Goal: Information Seeking & Learning: Learn about a topic

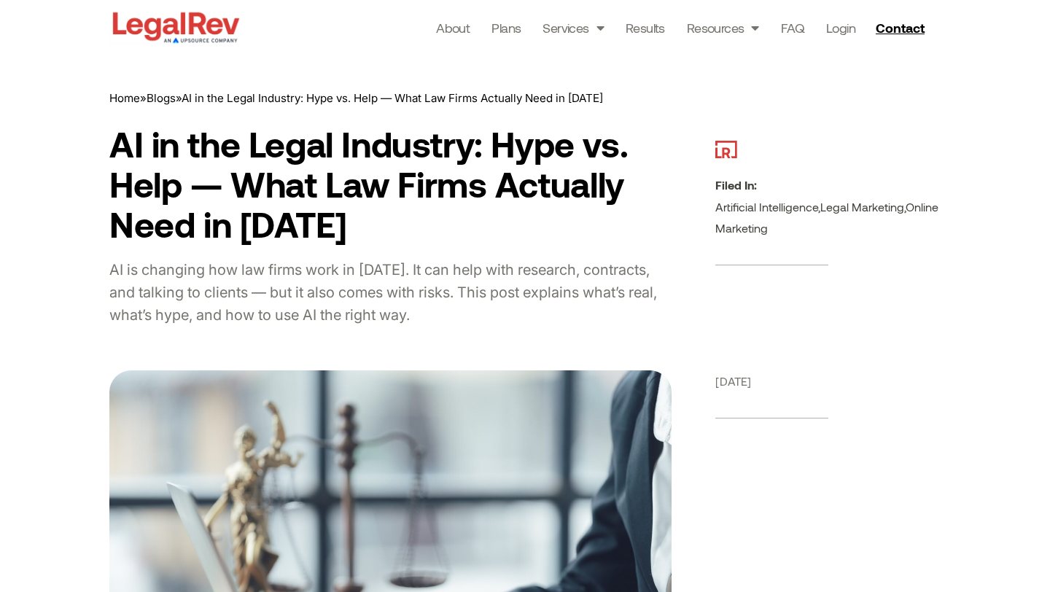
click at [306, 178] on h1 "AI in the Legal Industry: Hype vs. Help — What Law Firms Actually Need in [DATE]" at bounding box center [390, 184] width 562 height 121
click at [306, 179] on h1 "AI in the Legal Industry: Hype vs. Help — What Law Firms Actually Need in [DATE]" at bounding box center [390, 184] width 562 height 121
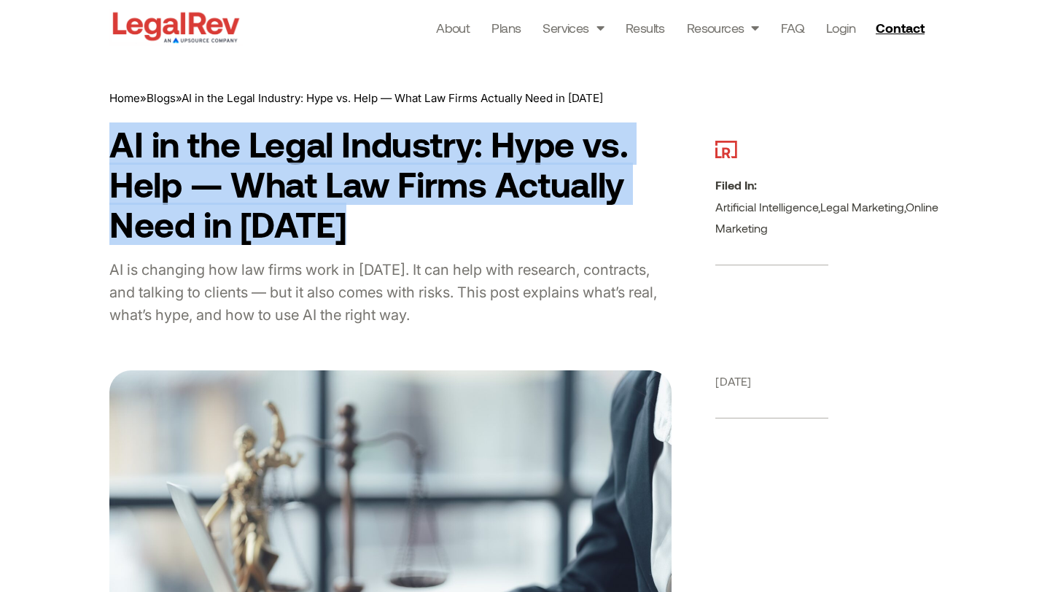
click at [306, 179] on h1 "AI in the Legal Industry: Hype vs. Help — What Law Firms Actually Need in [DATE]" at bounding box center [390, 184] width 562 height 121
copy div "AI in the Legal Industry: Hype vs. Help — What Law Firms Actually Need in [DATE]"
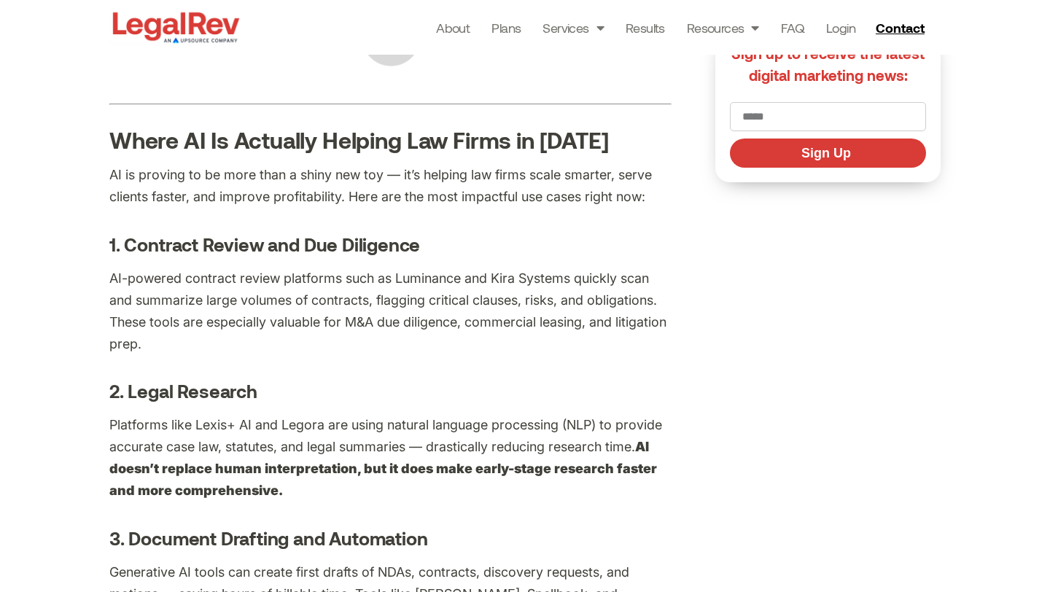
scroll to position [1612, 0]
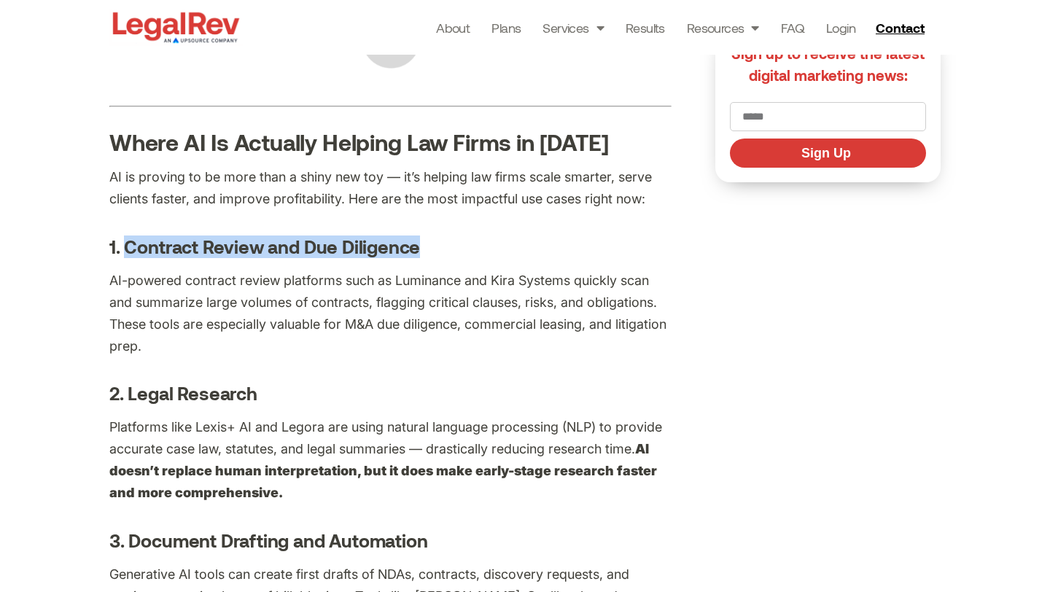
drag, startPoint x: 436, startPoint y: 257, endPoint x: 128, endPoint y: 251, distance: 308.6
click at [128, 251] on h4 "1. Contract Review and Due Diligence" at bounding box center [390, 247] width 562 height 22
copy h4 "Contract Review and Due Diligence"
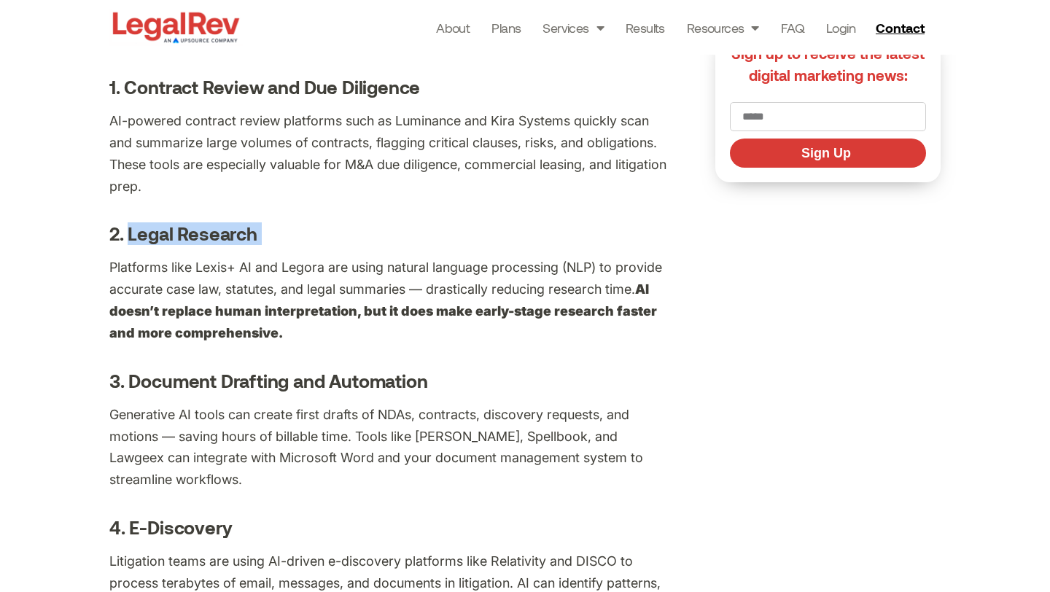
drag, startPoint x: 278, startPoint y: 249, endPoint x: 130, endPoint y: 240, distance: 148.4
copy div "Legal Research"
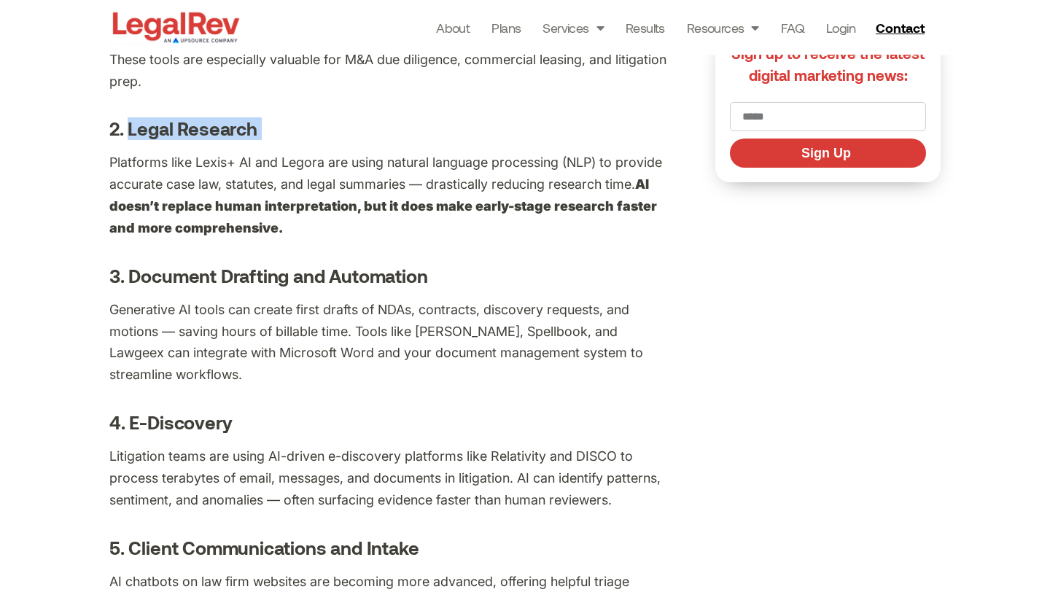
scroll to position [1918, 0]
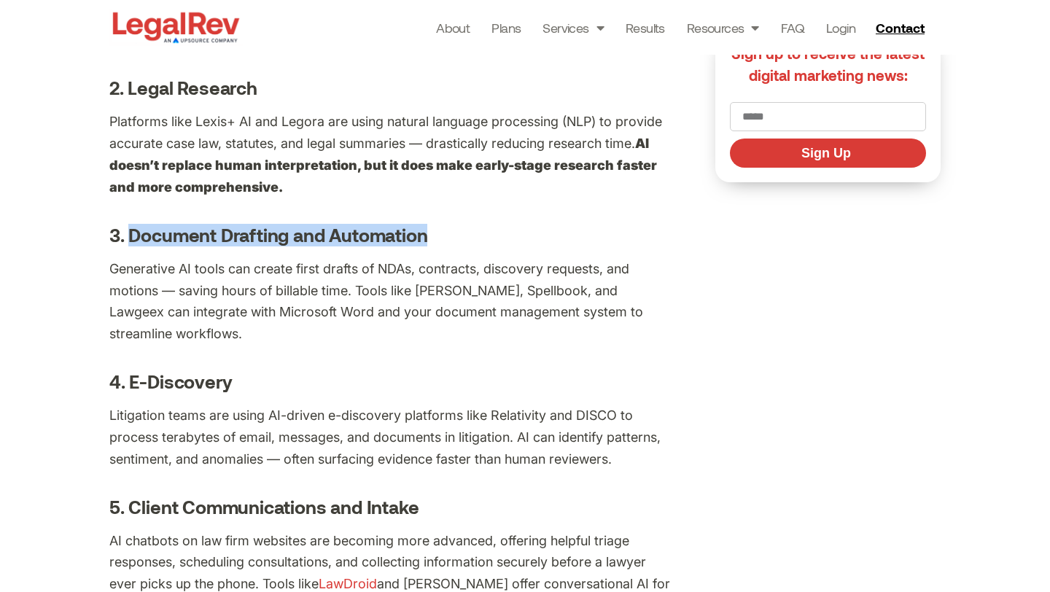
drag, startPoint x: 452, startPoint y: 244, endPoint x: 130, endPoint y: 244, distance: 321.7
click at [130, 244] on h4 "3. Document Drafting and Automation" at bounding box center [390, 236] width 562 height 22
copy h4 "Document Drafting and Automation"
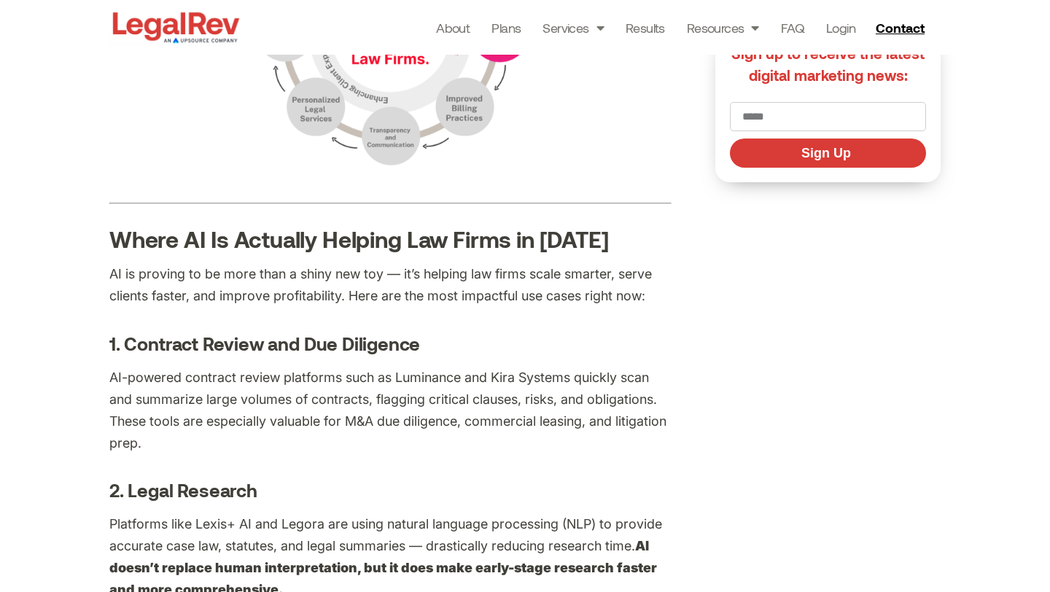
scroll to position [4481, 0]
